Goal: Navigation & Orientation: Find specific page/section

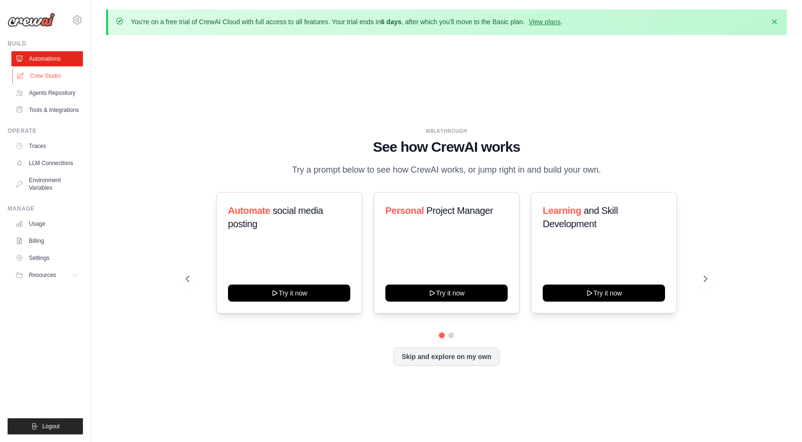
click at [57, 78] on link "Crew Studio" at bounding box center [48, 75] width 72 height 15
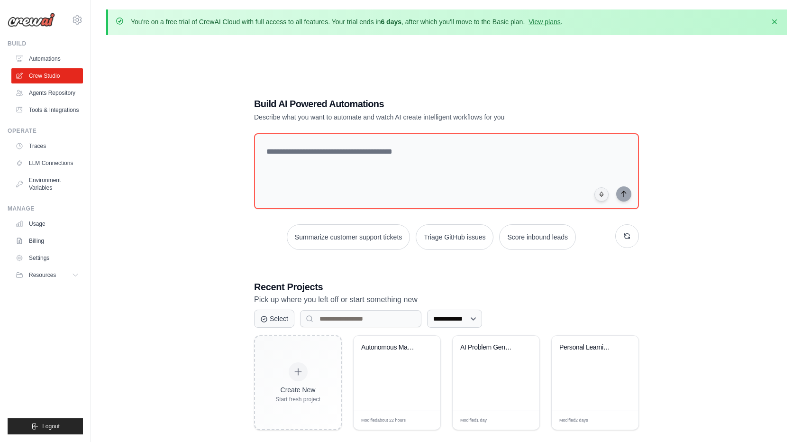
click at [28, 239] on ul "Usage Billing Settings Resources GitHub" at bounding box center [47, 249] width 72 height 66
click at [31, 231] on link "Usage" at bounding box center [48, 223] width 72 height 15
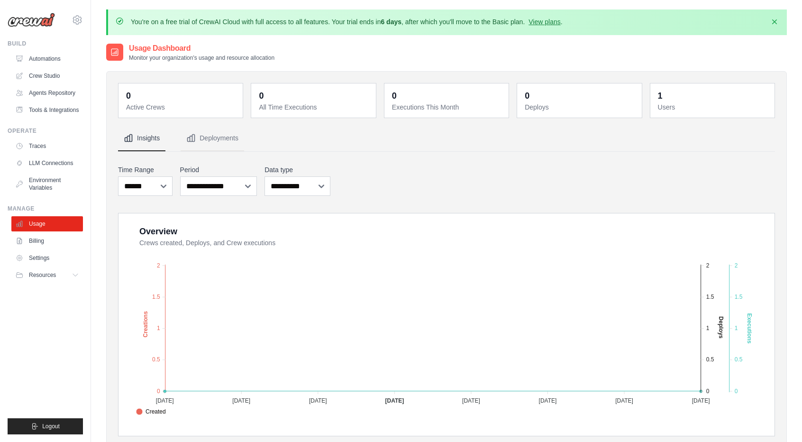
click at [668, 95] on dd "1" at bounding box center [713, 95] width 111 height 13
click at [54, 56] on link "Automations" at bounding box center [48, 58] width 72 height 15
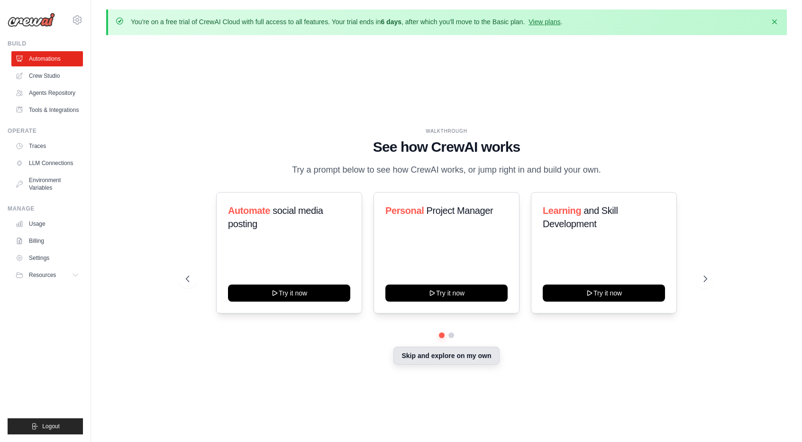
click at [397, 363] on button "Skip and explore on my own" at bounding box center [446, 355] width 106 height 18
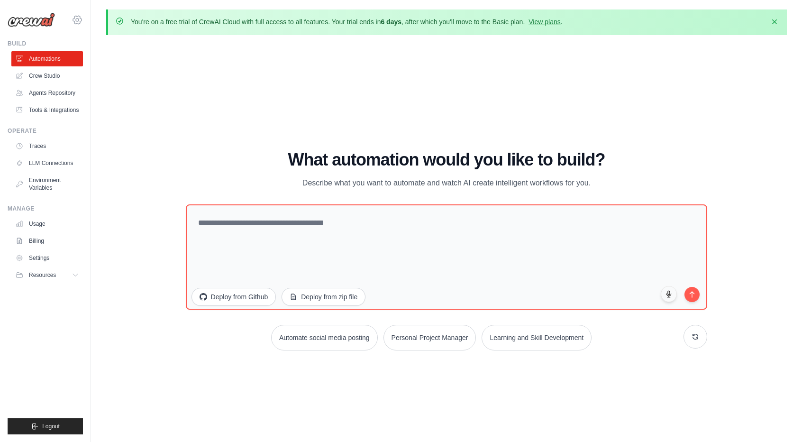
click at [82, 23] on icon at bounding box center [77, 19] width 11 height 11
click at [102, 63] on span "Settings" at bounding box center [117, 58] width 75 height 9
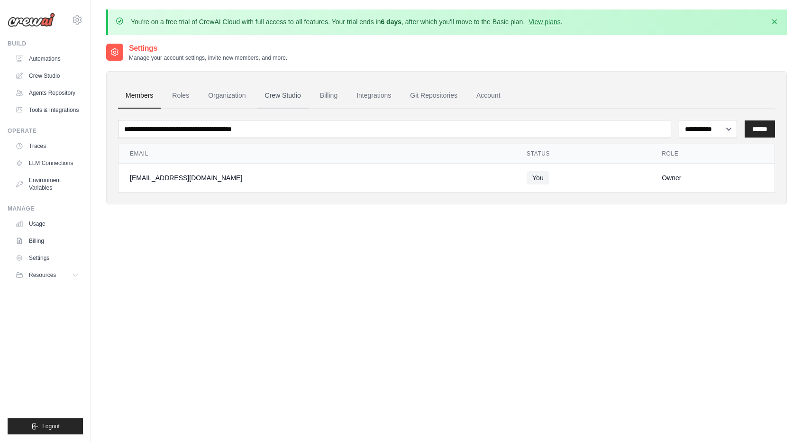
click at [294, 96] on link "Crew Studio" at bounding box center [282, 96] width 51 height 26
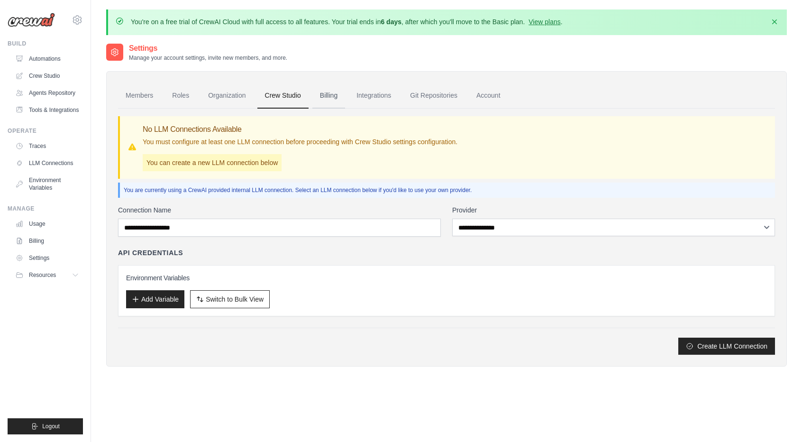
click at [345, 100] on link "Billing" at bounding box center [328, 96] width 33 height 26
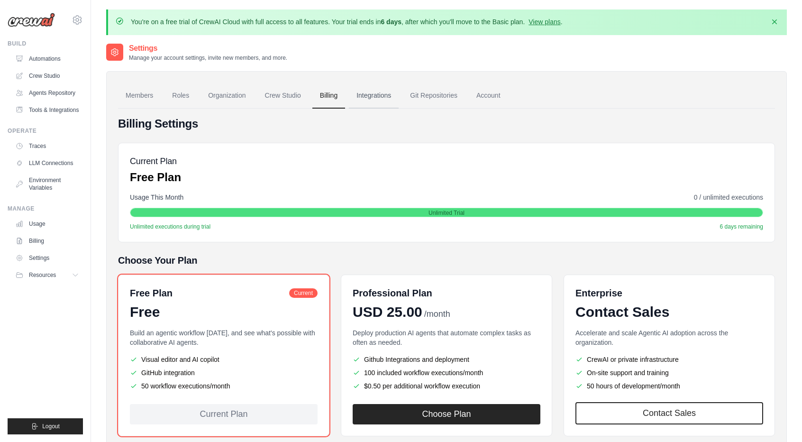
click at [378, 95] on link "Integrations" at bounding box center [374, 96] width 50 height 26
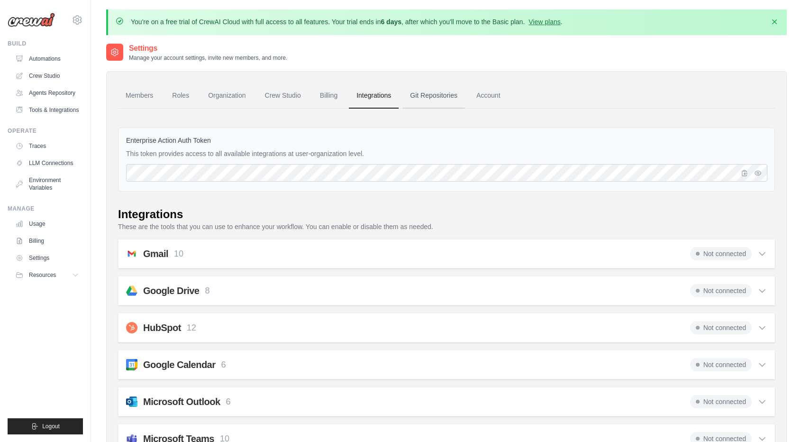
click at [461, 92] on link "Git Repositories" at bounding box center [433, 96] width 63 height 26
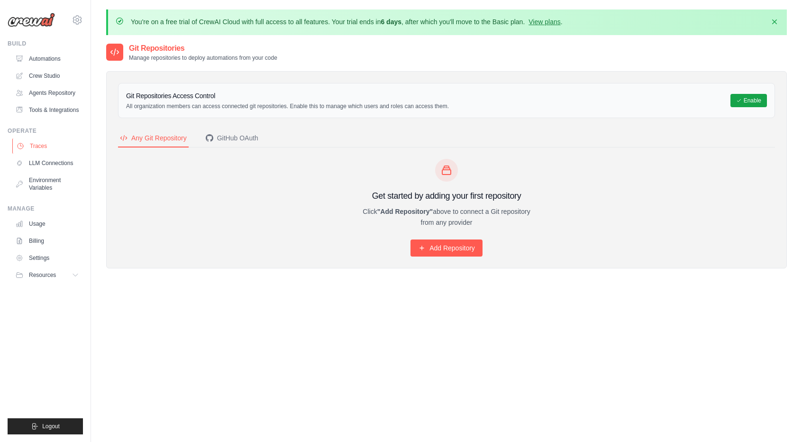
click at [45, 148] on link "Traces" at bounding box center [48, 145] width 72 height 15
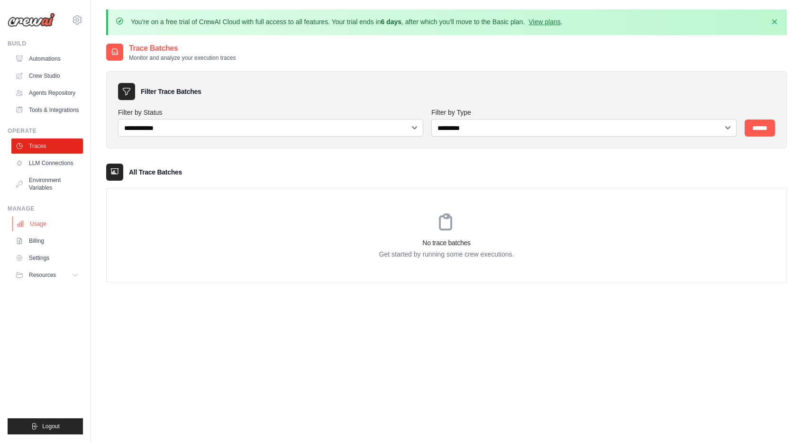
click at [45, 231] on link "Usage" at bounding box center [48, 223] width 72 height 15
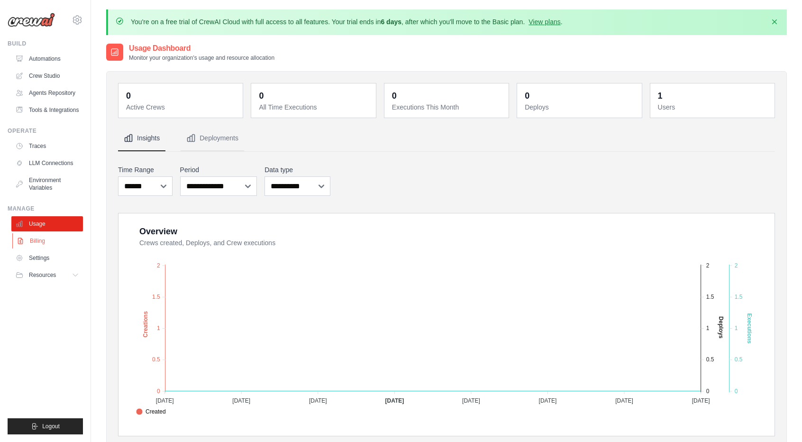
click at [42, 248] on link "Billing" at bounding box center [48, 240] width 72 height 15
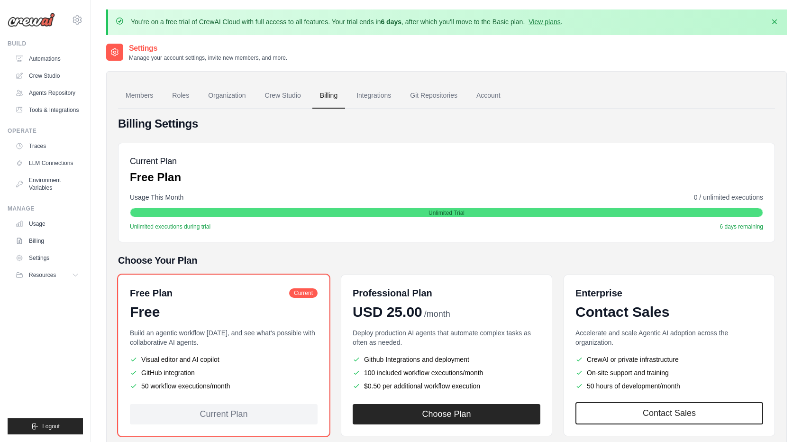
click at [33, 33] on div "leechairman596@gmail.com Settings Build Automations" at bounding box center [45, 221] width 91 height 442
click at [37, 21] on img at bounding box center [31, 20] width 47 height 14
click at [27, 21] on img at bounding box center [31, 20] width 47 height 14
click at [61, 79] on link "Crew Studio" at bounding box center [48, 75] width 72 height 15
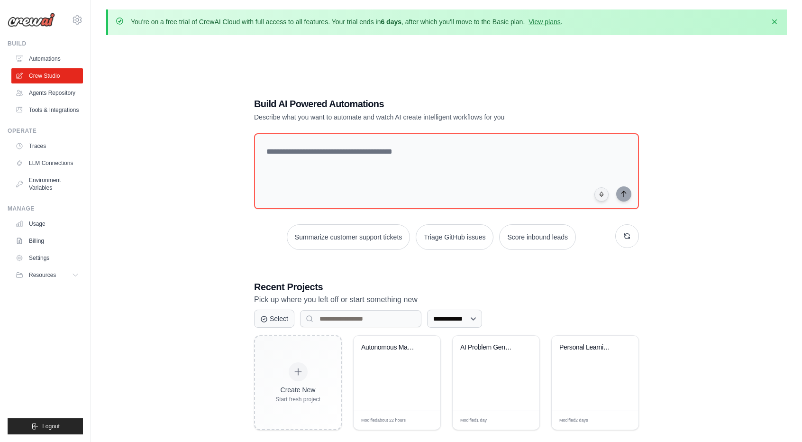
scroll to position [51, 0]
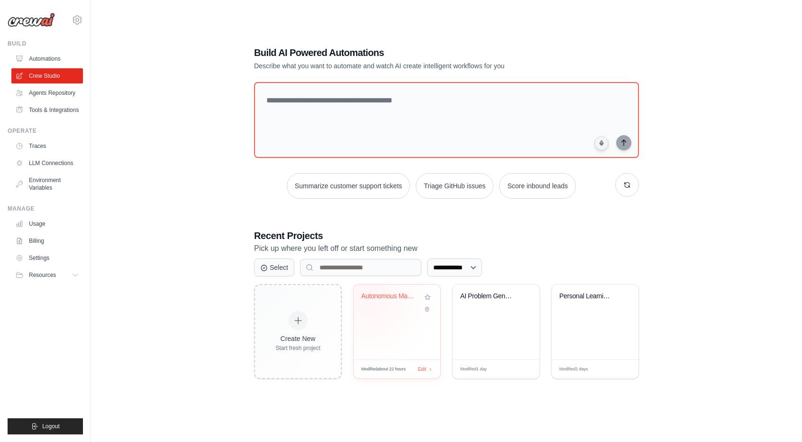
click at [369, 294] on div "Autonomous Market Intelligence & Tr..." at bounding box center [389, 296] width 57 height 9
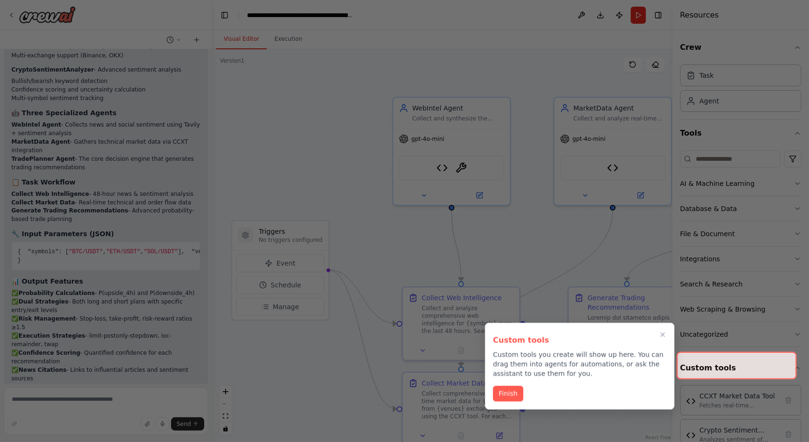
scroll to position [3481, 0]
click at [512, 394] on button "Finish" at bounding box center [508, 393] width 30 height 16
